Goal: Information Seeking & Learning: Compare options

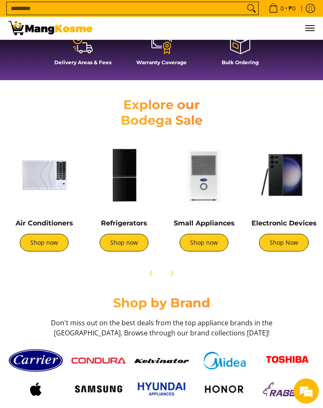
scroll to position [309, 0]
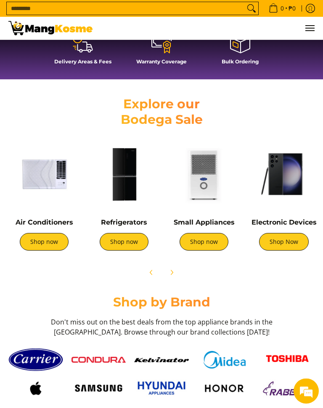
click at [285, 170] on img at bounding box center [283, 174] width 71 height 71
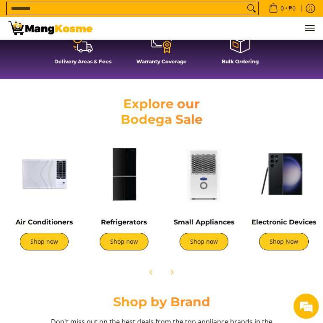
scroll to position [0, 0]
click at [129, 180] on img at bounding box center [123, 174] width 71 height 71
click at [45, 190] on img at bounding box center [43, 174] width 71 height 71
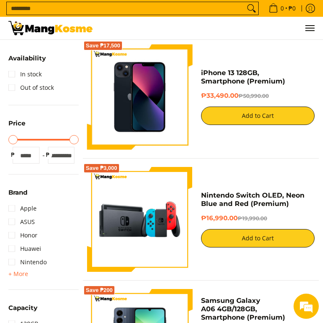
scroll to position [111, 0]
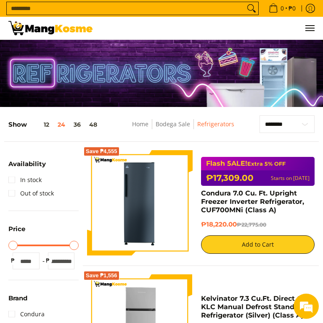
click at [47, 128] on button "12" at bounding box center [40, 124] width 26 height 7
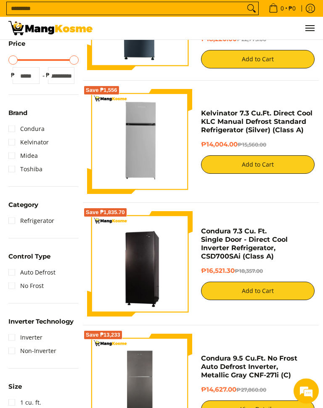
scroll to position [186, 0]
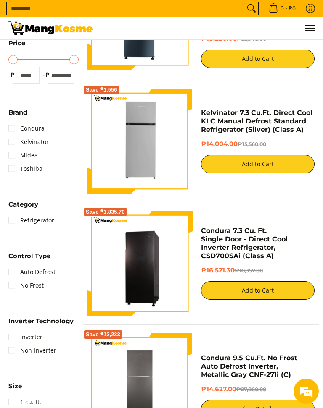
click at [16, 219] on link "Refrigerator" at bounding box center [31, 220] width 46 height 13
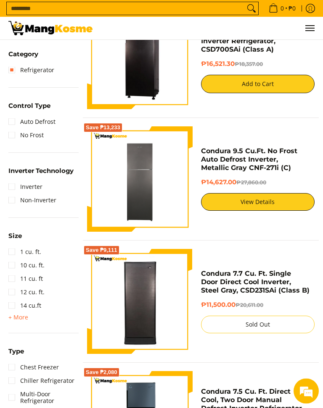
scroll to position [396, 0]
click at [16, 183] on link "Inverter" at bounding box center [25, 186] width 34 height 13
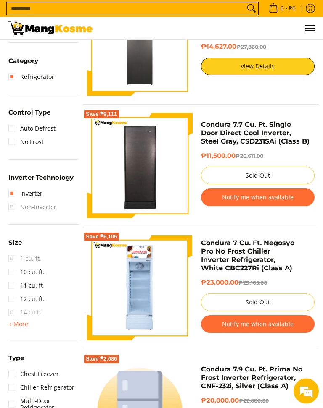
scroll to position [409, 0]
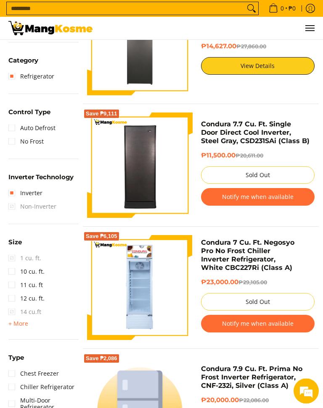
click at [10, 251] on summary "Size" at bounding box center [14, 245] width 13 height 13
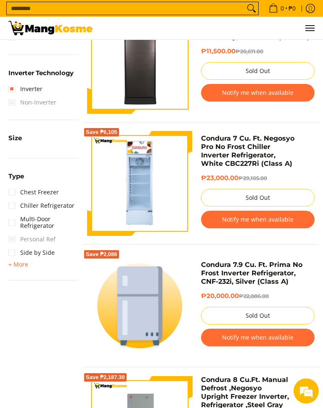
scroll to position [522, 0]
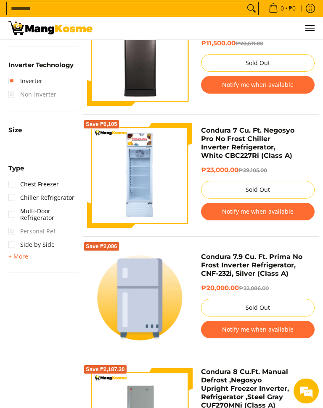
click at [14, 232] on span "Personal Ref" at bounding box center [31, 231] width 47 height 13
click at [12, 224] on link "Multi-Door Refrigerator" at bounding box center [43, 215] width 70 height 20
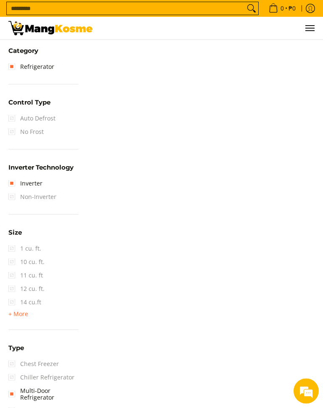
scroll to position [426, 0]
click at [19, 313] on span "+ More" at bounding box center [18, 314] width 20 height 7
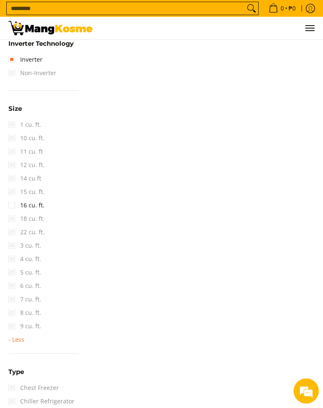
scroll to position [550, 0]
click at [15, 286] on span "6 cu. ft." at bounding box center [24, 285] width 33 height 13
click at [241, 224] on div "**********" at bounding box center [161, 26] width 314 height 923
click at [31, 286] on span "6 cu. ft." at bounding box center [24, 285] width 33 height 13
click at [29, 281] on span "6 cu. ft." at bounding box center [24, 285] width 33 height 13
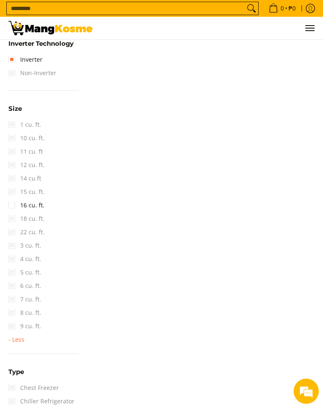
click at [30, 286] on span "6 cu. ft." at bounding box center [24, 285] width 33 height 13
click at [14, 283] on span "6 cu. ft." at bounding box center [24, 285] width 33 height 13
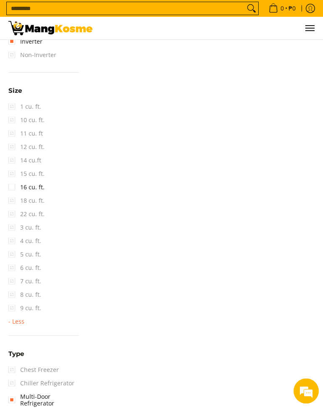
scroll to position [572, 0]
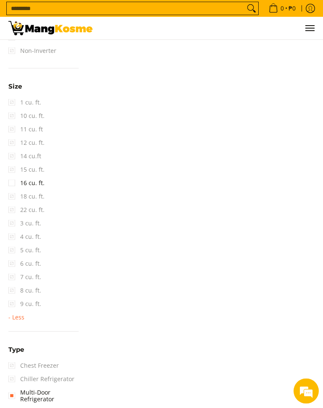
click at [32, 263] on span "6 cu. ft." at bounding box center [24, 263] width 33 height 13
click at [35, 262] on span "6 cu. ft." at bounding box center [24, 263] width 33 height 13
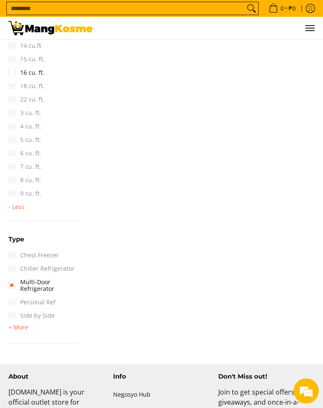
scroll to position [684, 0]
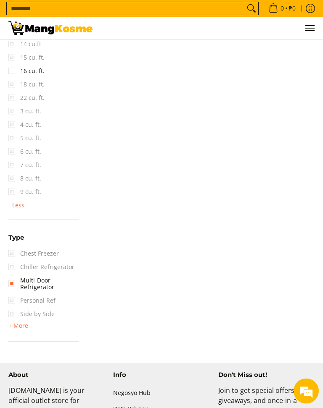
click at [16, 300] on span "Personal Ref" at bounding box center [31, 300] width 47 height 13
click at [45, 302] on span "Personal Ref" at bounding box center [31, 300] width 47 height 13
click at [16, 300] on span "Personal Ref" at bounding box center [31, 300] width 47 height 13
click at [18, 302] on span "Personal Ref" at bounding box center [31, 300] width 47 height 13
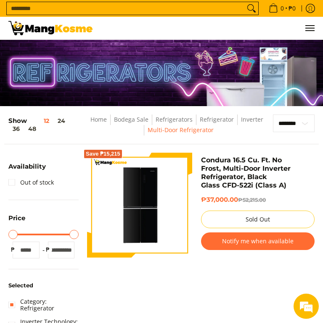
scroll to position [0, 0]
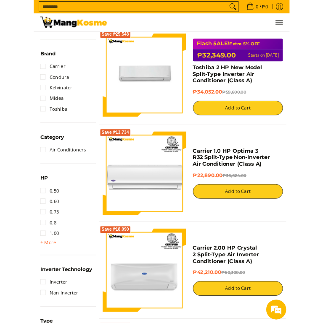
scroll to position [230, 0]
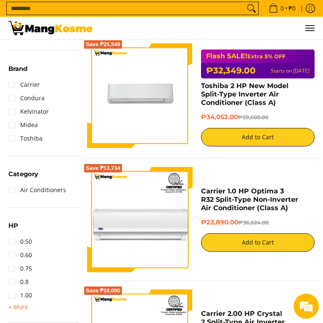
click at [18, 311] on span "+ More" at bounding box center [18, 307] width 20 height 7
click at [16, 305] on link "1.50" at bounding box center [20, 308] width 24 height 13
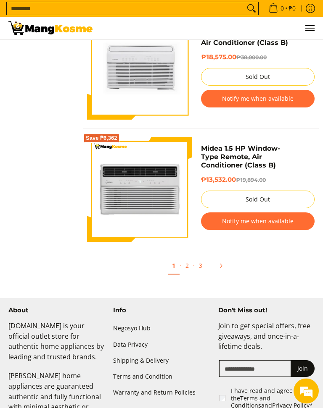
scroll to position [1364, 0]
click at [187, 265] on link "2" at bounding box center [187, 265] width 12 height 16
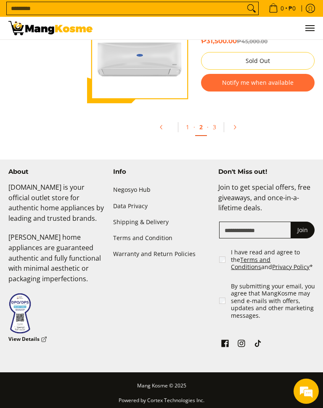
scroll to position [1502, 0]
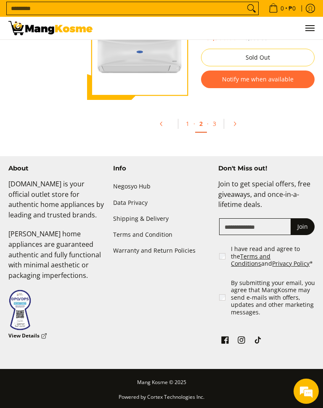
click at [212, 122] on link "3" at bounding box center [214, 123] width 12 height 16
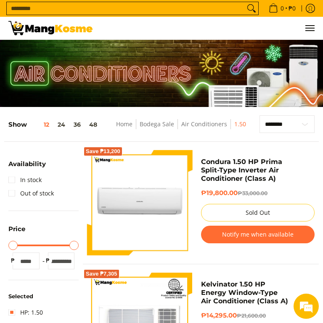
click at [125, 126] on link "Home" at bounding box center [124, 124] width 16 height 8
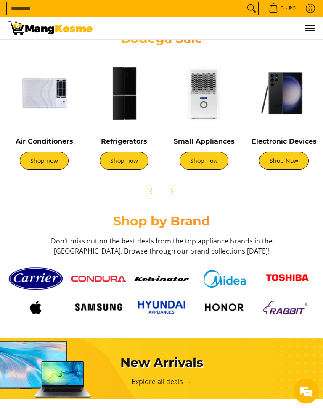
scroll to position [391, 0]
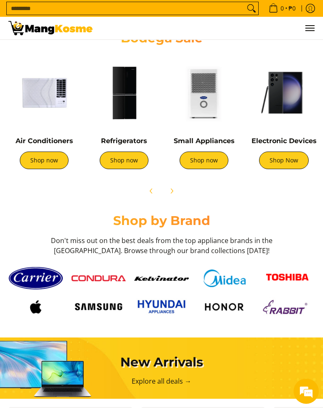
click at [43, 97] on img at bounding box center [43, 92] width 71 height 71
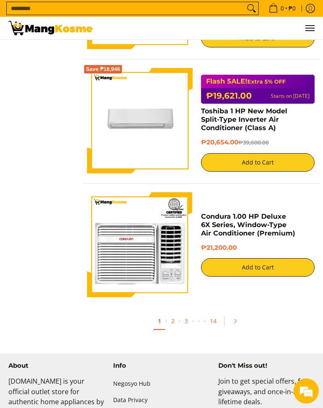
scroll to position [1311, 0]
click at [174, 323] on link "2" at bounding box center [173, 321] width 12 height 16
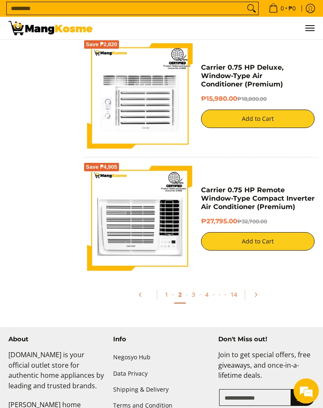
scroll to position [1333, 0]
click at [194, 299] on link "3" at bounding box center [193, 294] width 12 height 16
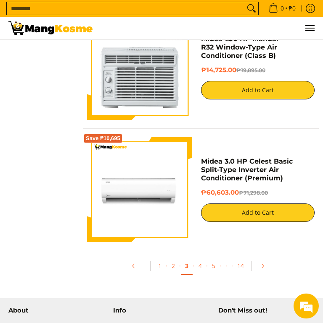
scroll to position [1360, 0]
click at [199, 268] on link "4" at bounding box center [200, 266] width 12 height 16
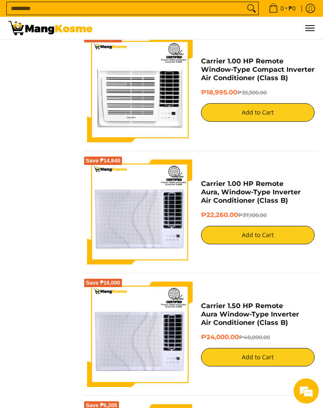
scroll to position [1093, 0]
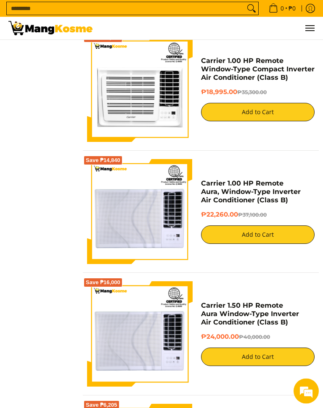
click at [122, 212] on img at bounding box center [139, 212] width 105 height 105
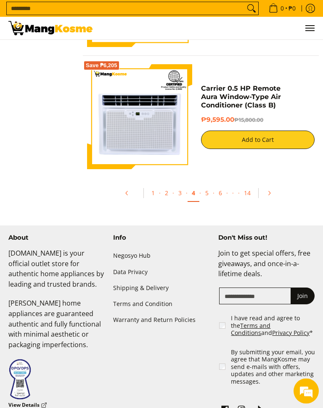
scroll to position [1433, 0]
click at [207, 192] on link "5" at bounding box center [207, 193] width 12 height 16
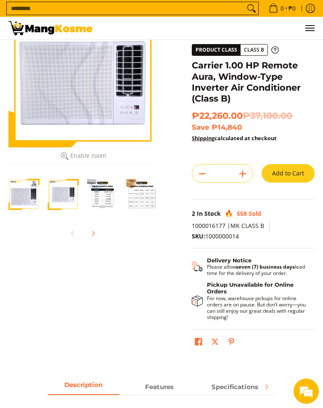
scroll to position [53, 0]
click at [97, 277] on div "Skip to Main Content Enable zoom Disable zoom Enable zoom Disable zoom Enable z…" at bounding box center [161, 181] width 314 height 364
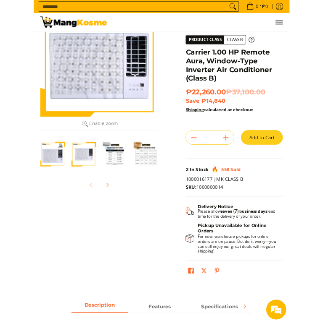
scroll to position [0, 0]
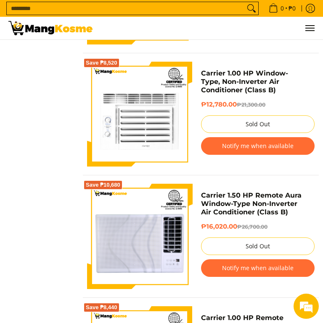
scroll to position [1188, 0]
